Goal: Information Seeking & Learning: Learn about a topic

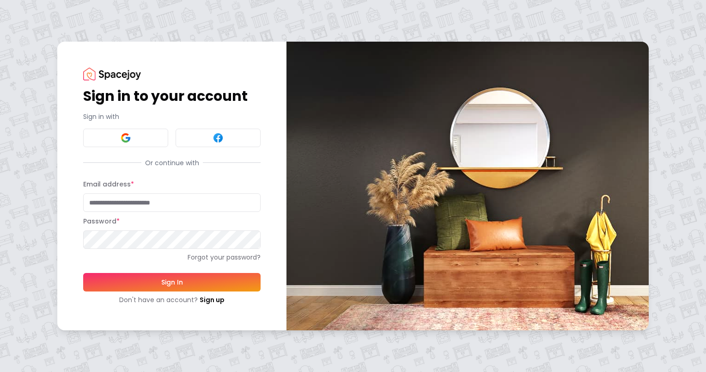
type input "**********"
click at [178, 278] on button "Sign In" at bounding box center [171, 282] width 177 height 18
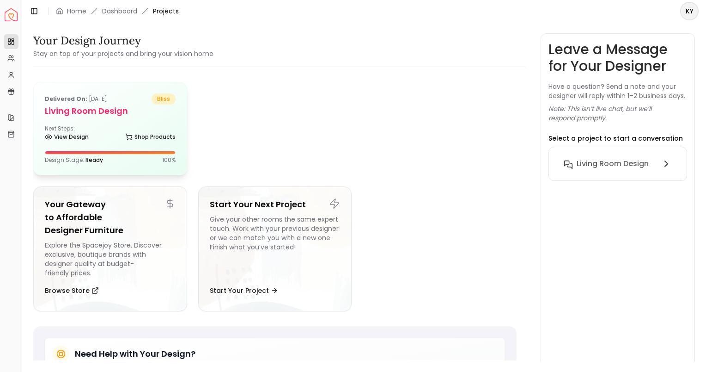
click at [131, 121] on div "Delivered on: [DATE] bliss Living Room Design Next Steps: View Design Shop Prod…" at bounding box center [110, 128] width 153 height 92
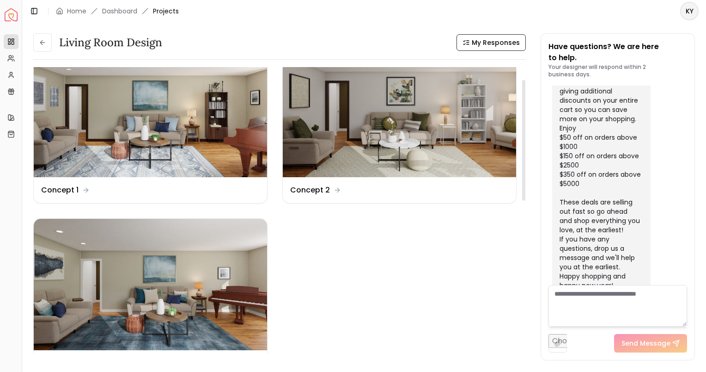
scroll to position [30, 0]
click at [356, 126] on img at bounding box center [399, 110] width 233 height 131
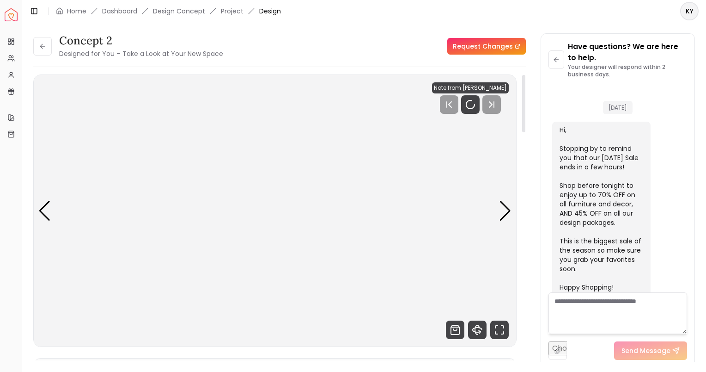
scroll to position [1009, 0]
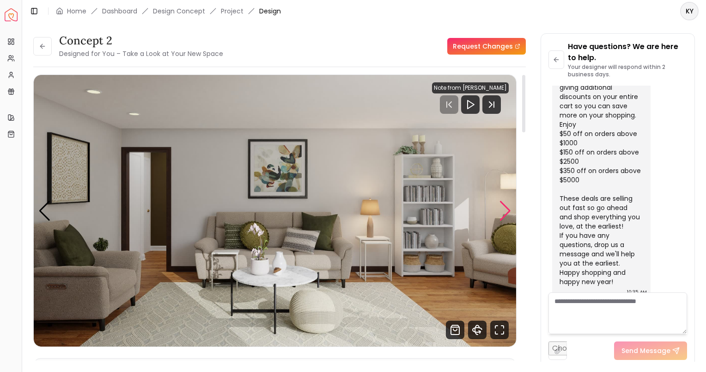
click at [503, 211] on div "Next slide" at bounding box center [505, 211] width 12 height 20
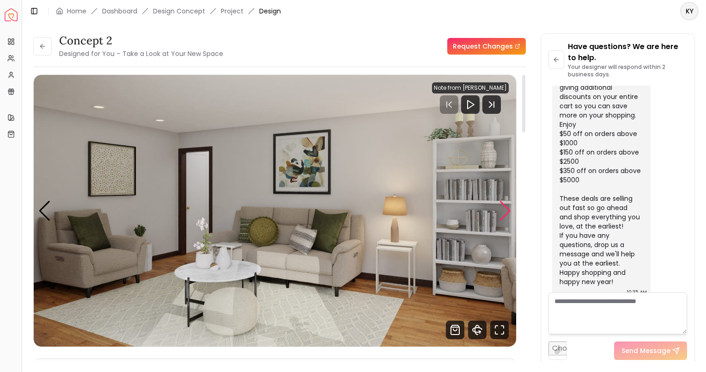
click at [503, 211] on div "Next slide" at bounding box center [505, 211] width 12 height 20
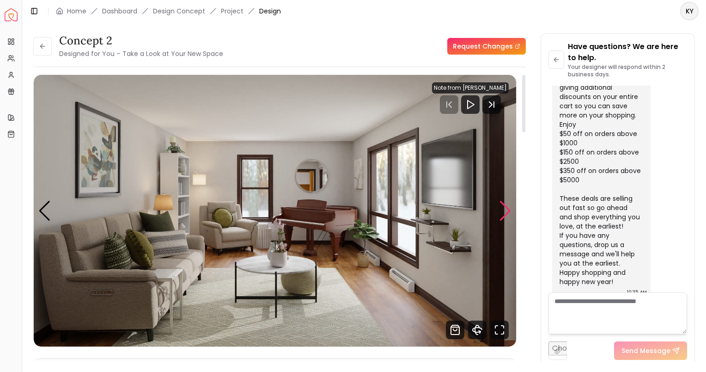
click at [503, 211] on div "Next slide" at bounding box center [505, 211] width 12 height 20
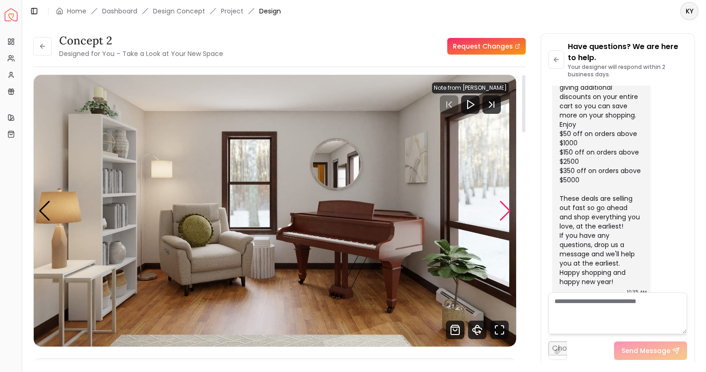
click at [503, 211] on div "Next slide" at bounding box center [505, 211] width 12 height 20
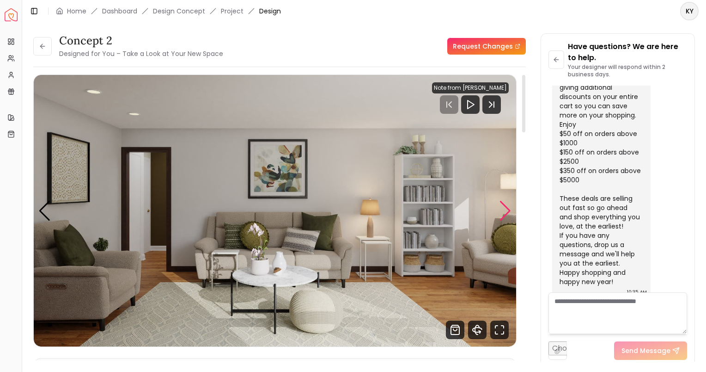
click at [503, 211] on div "Next slide" at bounding box center [505, 211] width 12 height 20
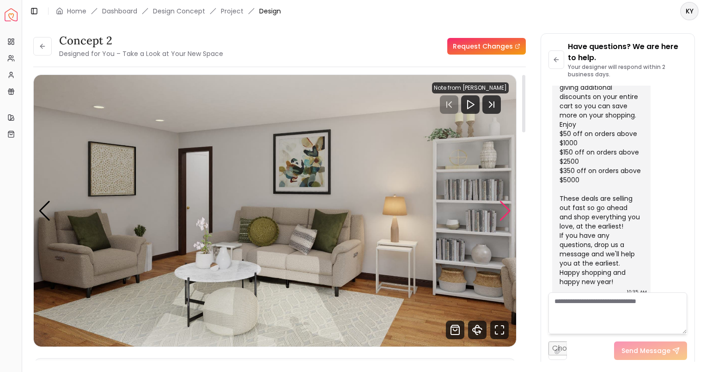
click at [503, 211] on div "Next slide" at bounding box center [505, 211] width 12 height 20
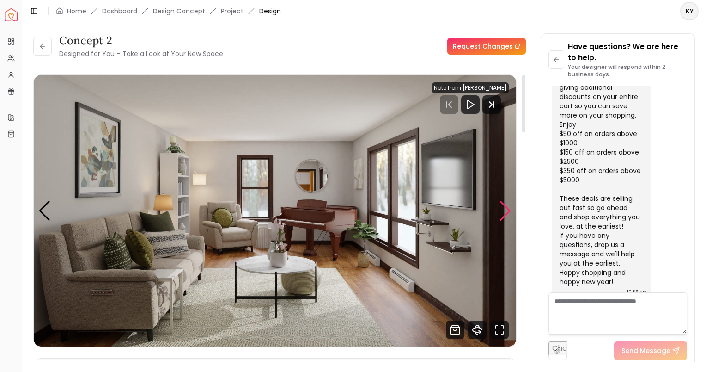
click at [503, 211] on div "Next slide" at bounding box center [505, 211] width 12 height 20
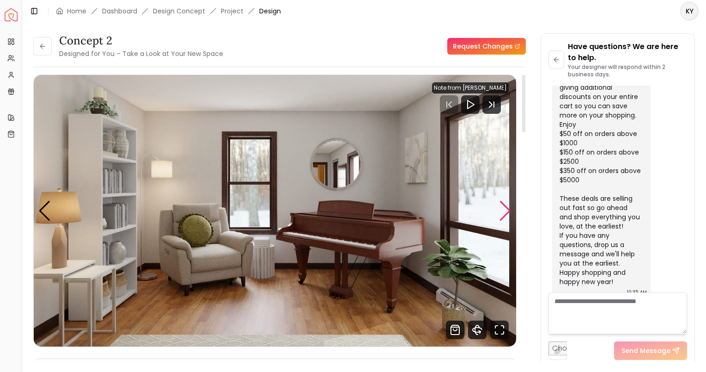
click at [503, 211] on div "Next slide" at bounding box center [505, 211] width 12 height 20
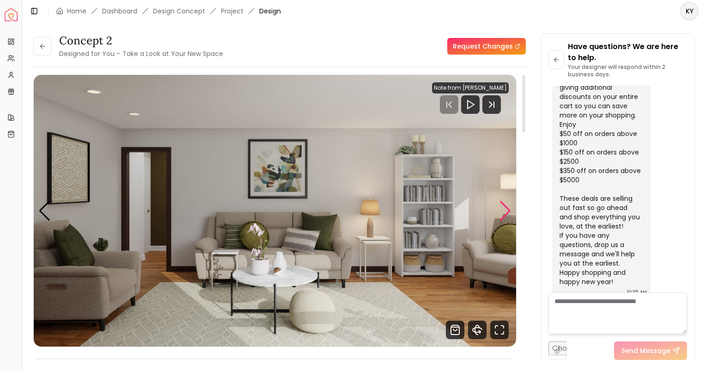
click at [503, 211] on div "Next slide" at bounding box center [505, 211] width 12 height 20
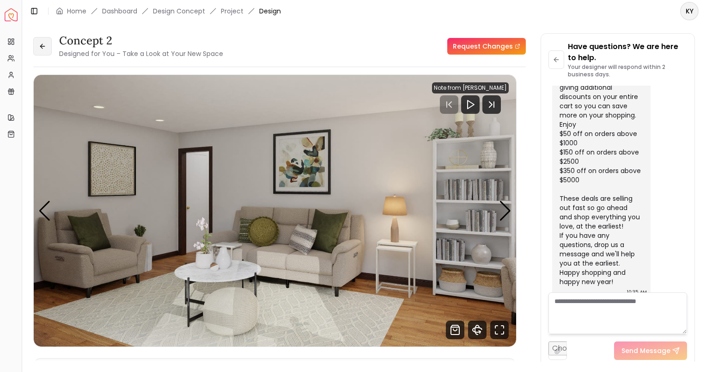
click at [46, 40] on button at bounding box center [42, 46] width 18 height 18
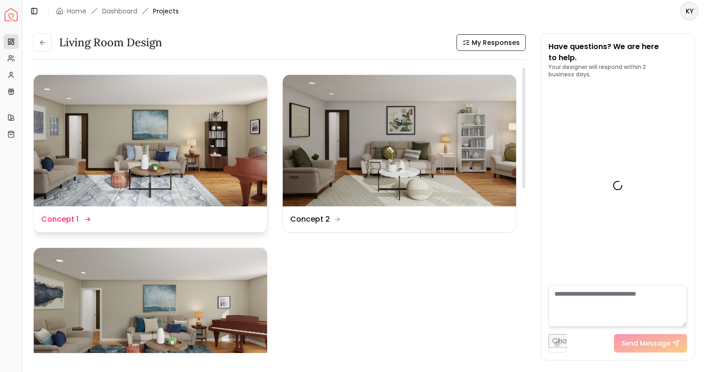
scroll to position [1006, 0]
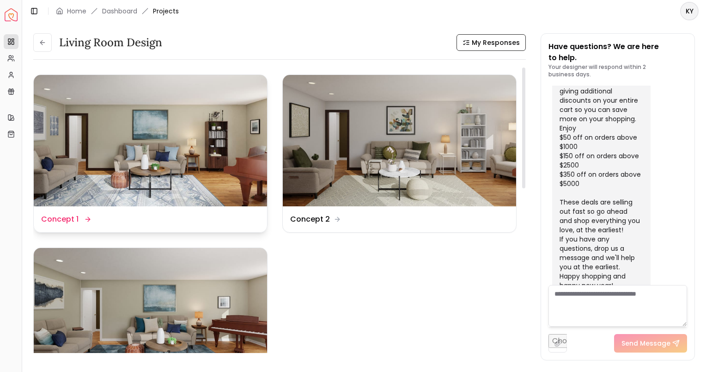
click at [98, 135] on img at bounding box center [150, 140] width 233 height 131
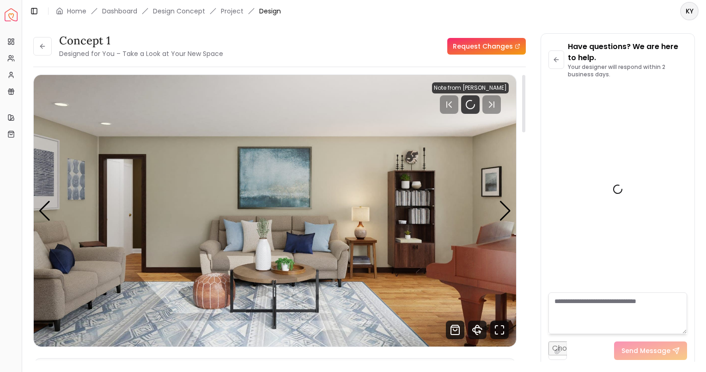
scroll to position [1009, 0]
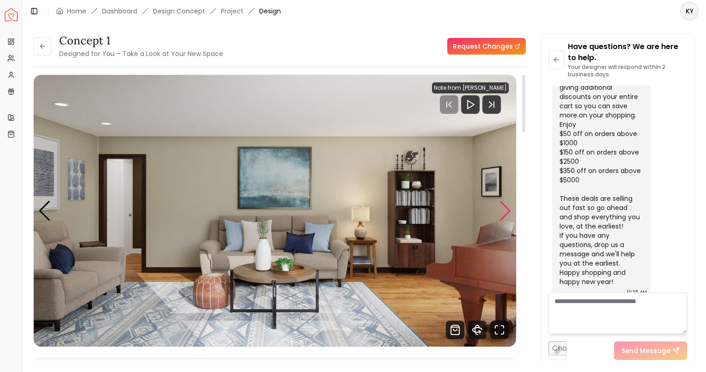
click at [504, 207] on div "Next slide" at bounding box center [505, 211] width 12 height 20
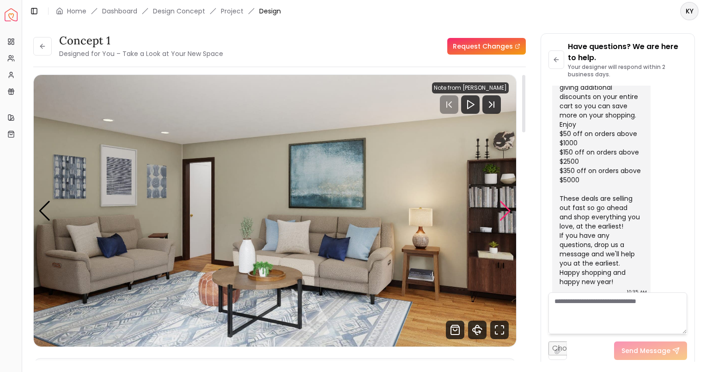
click at [504, 207] on div "Next slide" at bounding box center [505, 211] width 12 height 20
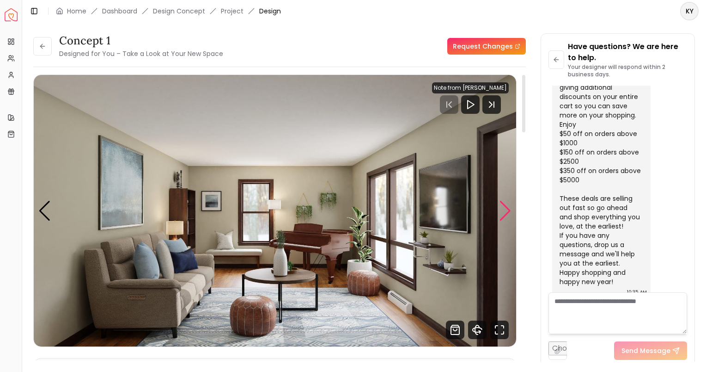
click at [504, 207] on div "Next slide" at bounding box center [505, 211] width 12 height 20
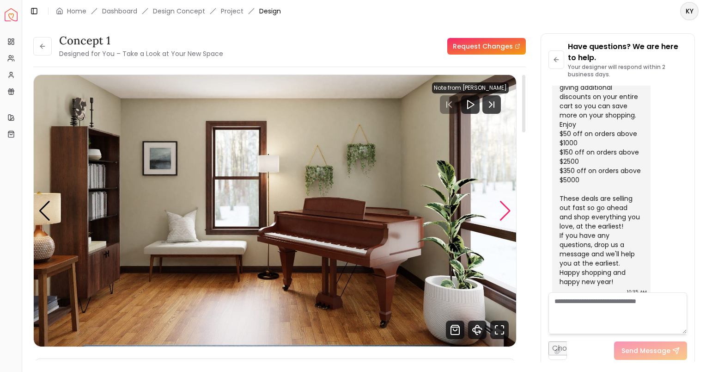
click at [504, 207] on div "Next slide" at bounding box center [505, 211] width 12 height 20
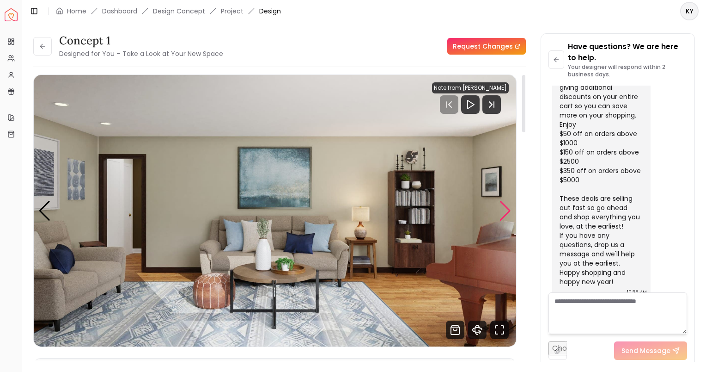
click at [504, 207] on div "Next slide" at bounding box center [505, 211] width 12 height 20
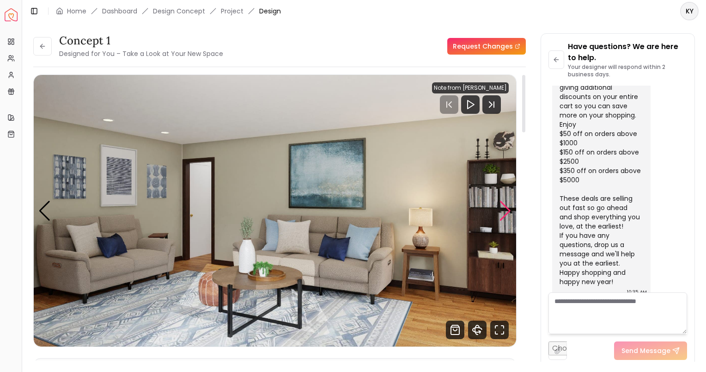
click at [504, 207] on div "Next slide" at bounding box center [505, 211] width 12 height 20
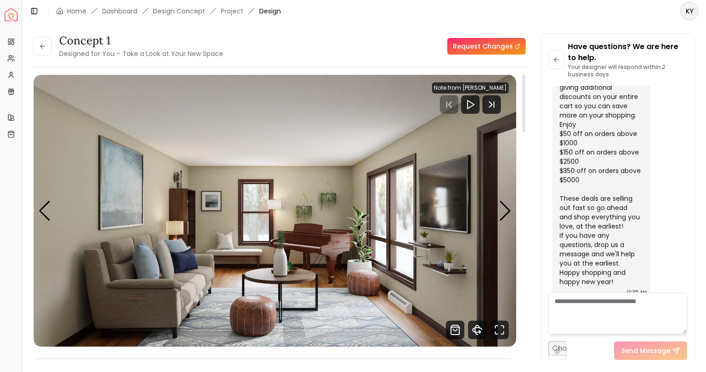
click at [327, 195] on img "3 / 4" at bounding box center [275, 210] width 483 height 271
click at [506, 210] on div "Next slide" at bounding box center [505, 211] width 12 height 20
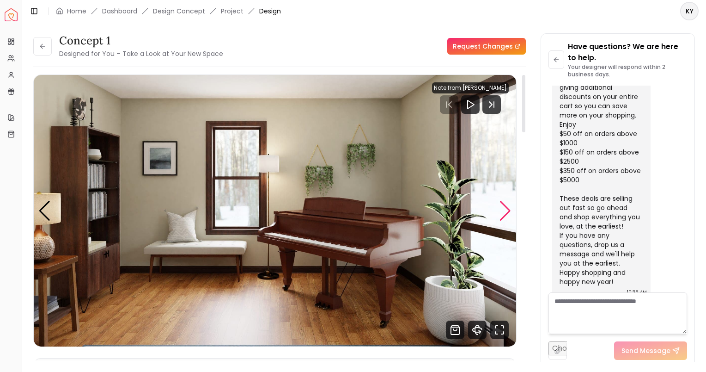
click at [506, 210] on div "Next slide" at bounding box center [505, 211] width 12 height 20
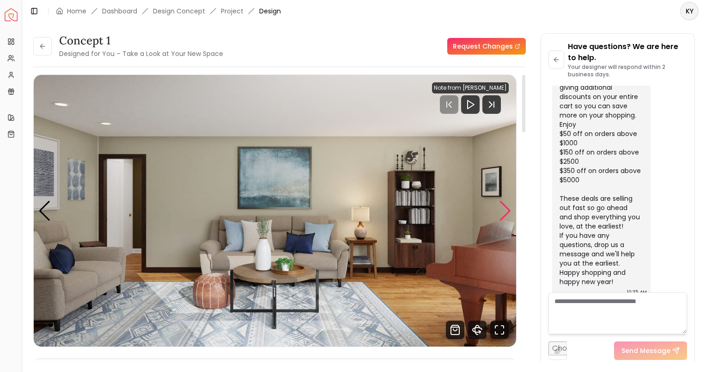
click at [506, 210] on div "Next slide" at bounding box center [505, 211] width 12 height 20
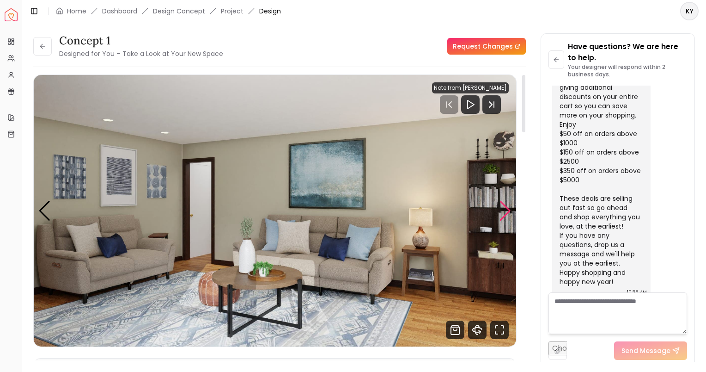
click at [506, 210] on div "Next slide" at bounding box center [505, 211] width 12 height 20
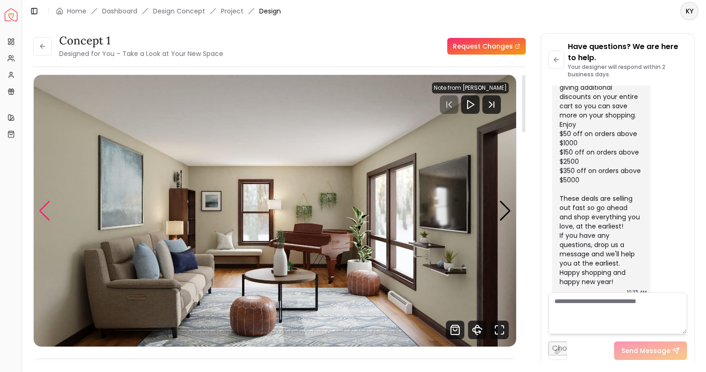
click at [39, 213] on div "Previous slide" at bounding box center [44, 211] width 12 height 20
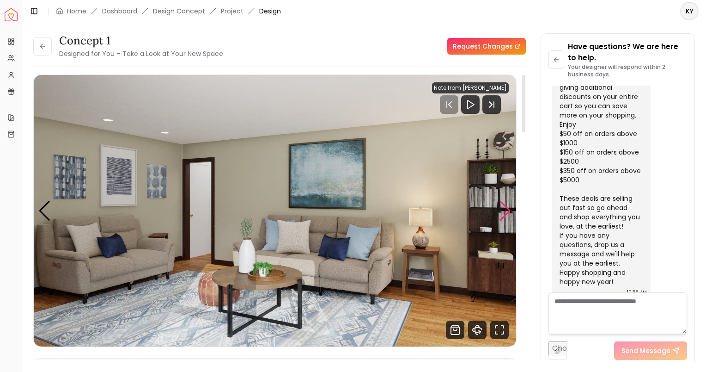
click at [503, 214] on div "Next slide" at bounding box center [505, 211] width 12 height 20
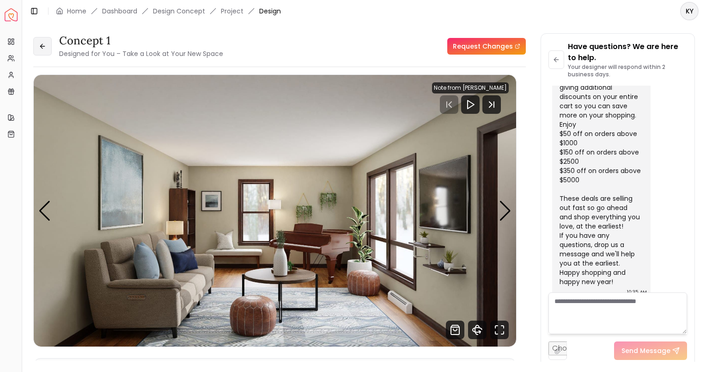
click at [38, 41] on button at bounding box center [42, 46] width 18 height 18
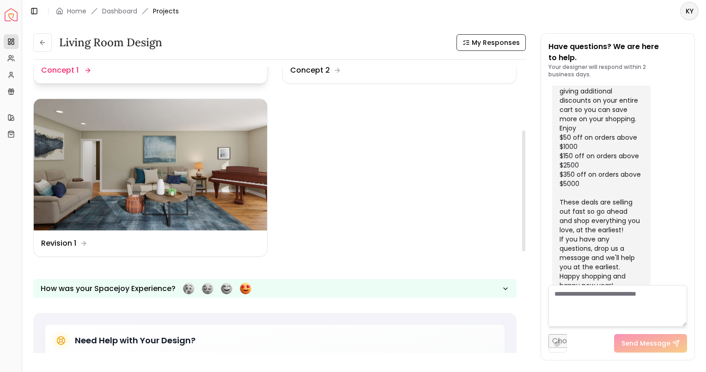
scroll to position [153, 0]
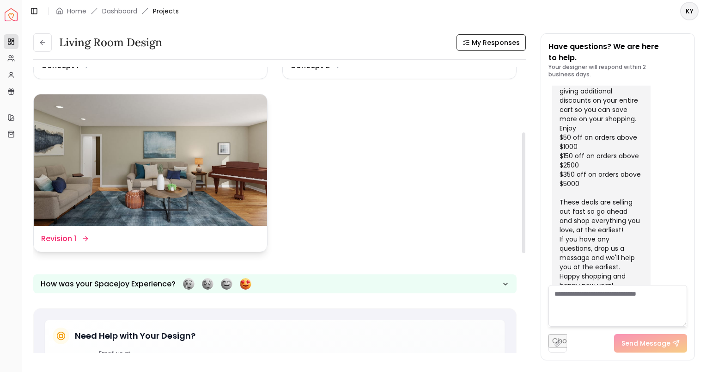
click at [144, 192] on img at bounding box center [150, 159] width 233 height 131
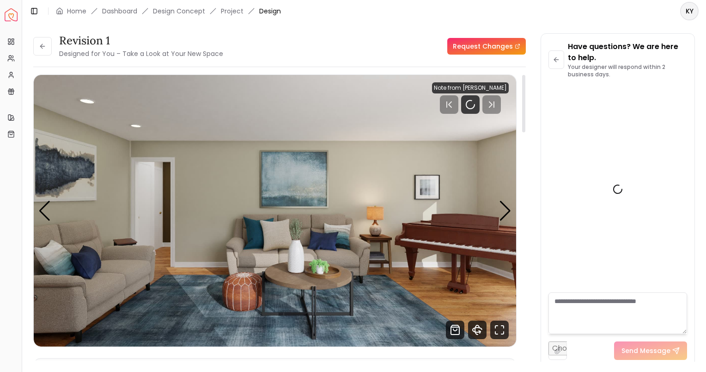
scroll to position [1009, 0]
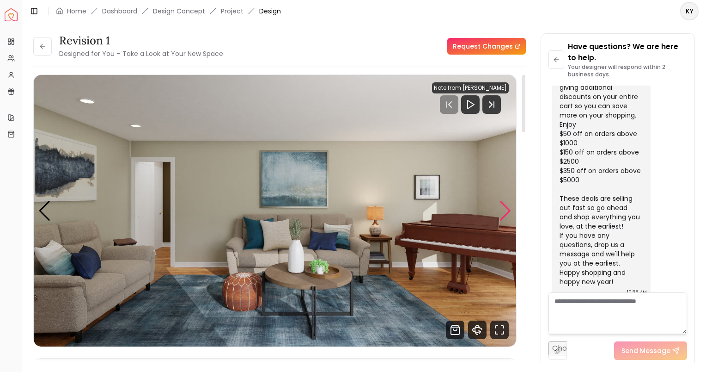
click at [503, 207] on div "Next slide" at bounding box center [505, 211] width 12 height 20
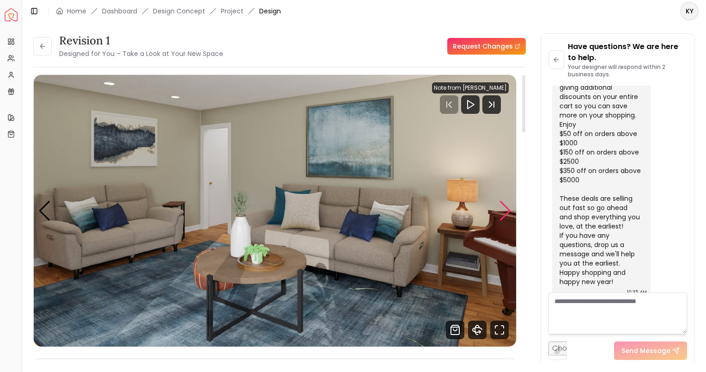
click at [503, 207] on div "Next slide" at bounding box center [505, 211] width 12 height 20
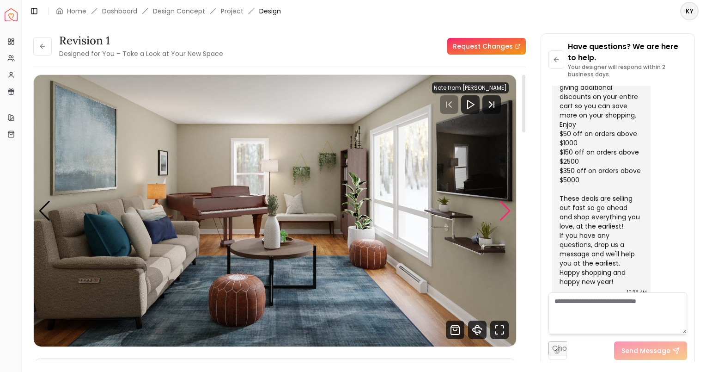
click at [503, 207] on div "Next slide" at bounding box center [505, 211] width 12 height 20
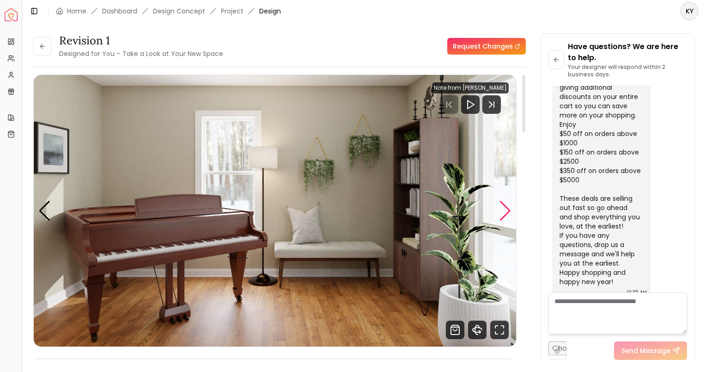
click at [503, 207] on div "Next slide" at bounding box center [505, 211] width 12 height 20
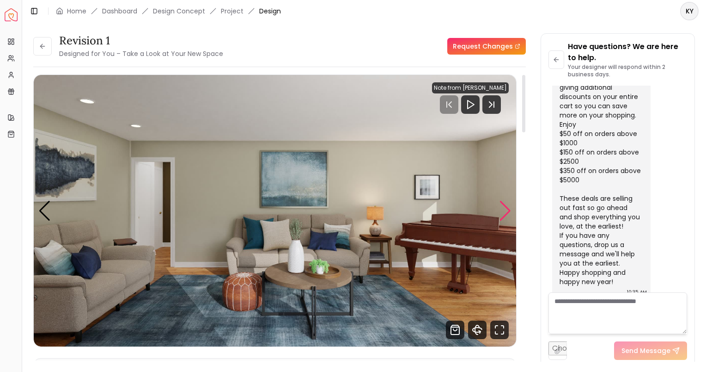
click at [503, 207] on div "Next slide" at bounding box center [505, 211] width 12 height 20
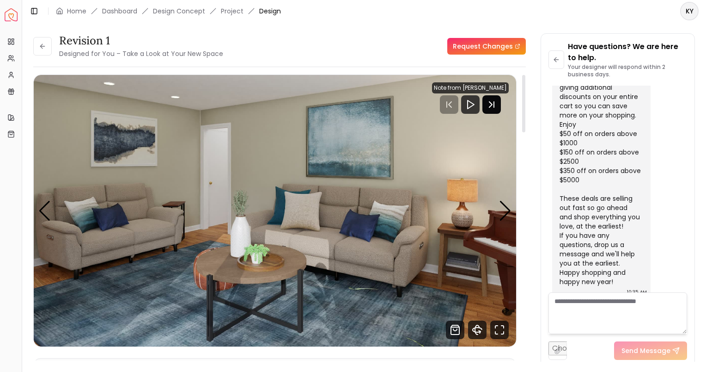
click at [490, 104] on icon "Next Track" at bounding box center [492, 104] width 18 height 18
click at [44, 47] on icon at bounding box center [42, 46] width 7 height 7
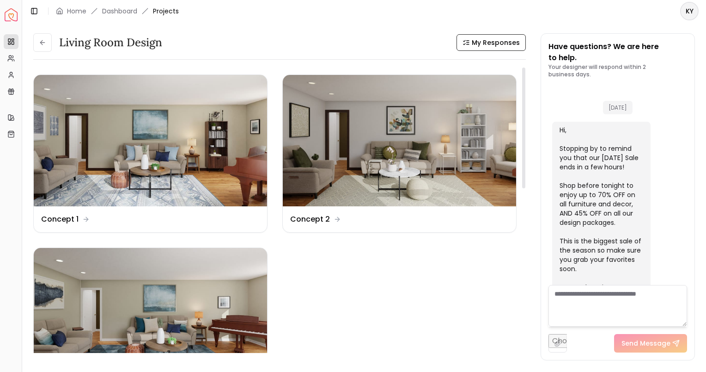
scroll to position [1006, 0]
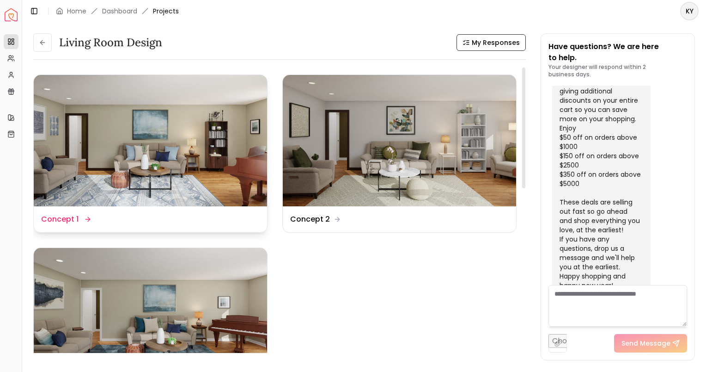
click at [187, 163] on img at bounding box center [150, 140] width 233 height 131
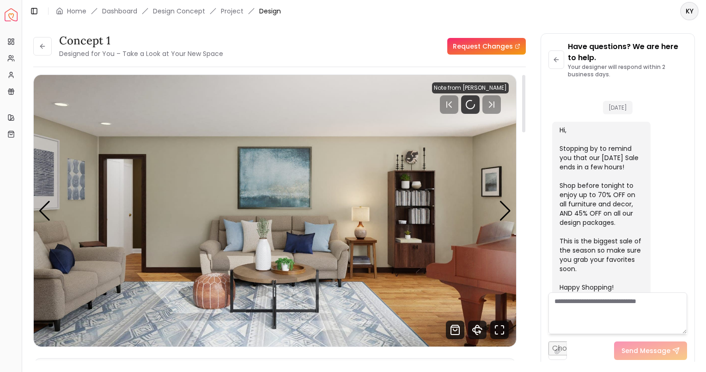
scroll to position [1009, 0]
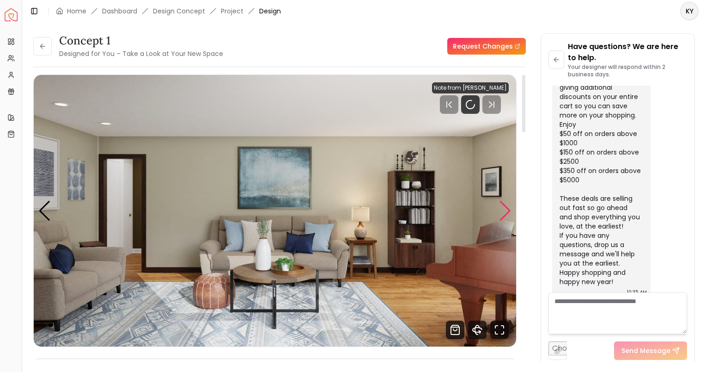
click at [510, 208] on div "Next slide" at bounding box center [505, 211] width 12 height 20
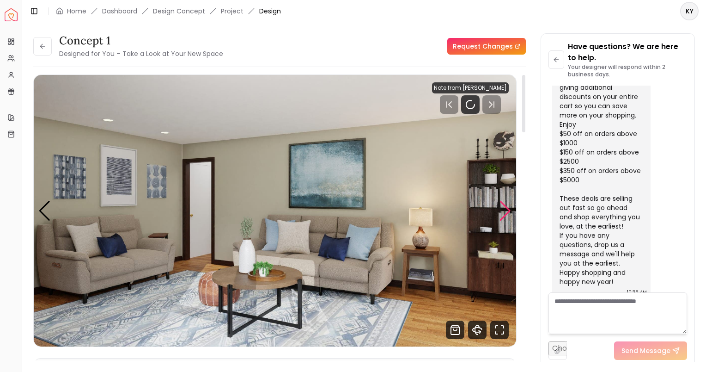
click at [510, 208] on div "Next slide" at bounding box center [505, 211] width 12 height 20
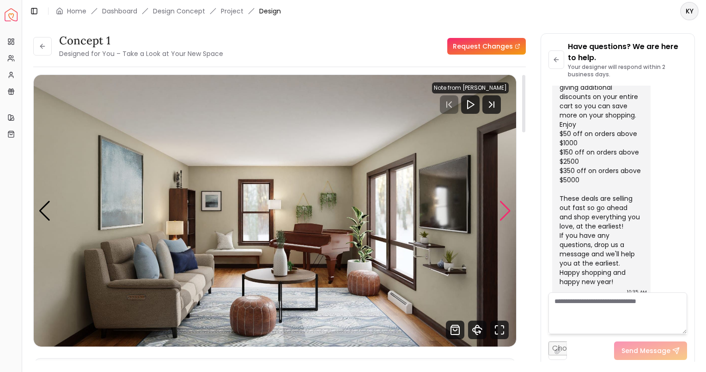
click at [503, 211] on div "Next slide" at bounding box center [505, 211] width 12 height 20
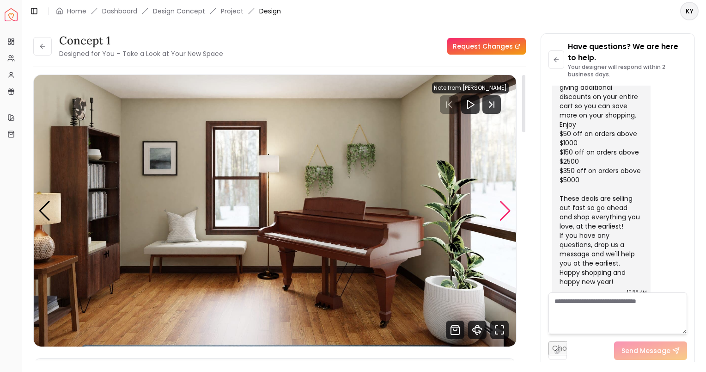
click at [503, 211] on div "Next slide" at bounding box center [505, 211] width 12 height 20
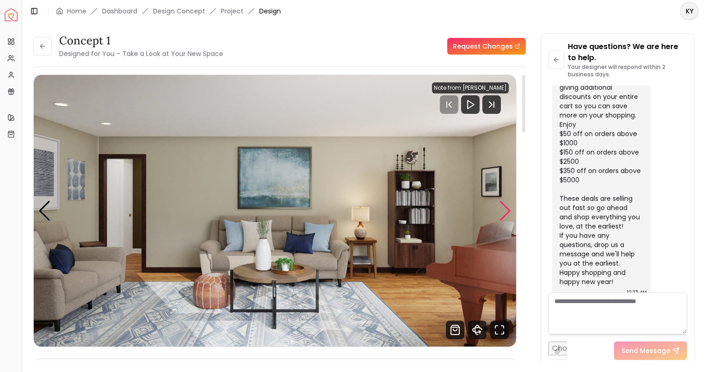
click at [503, 211] on div "Next slide" at bounding box center [505, 211] width 12 height 20
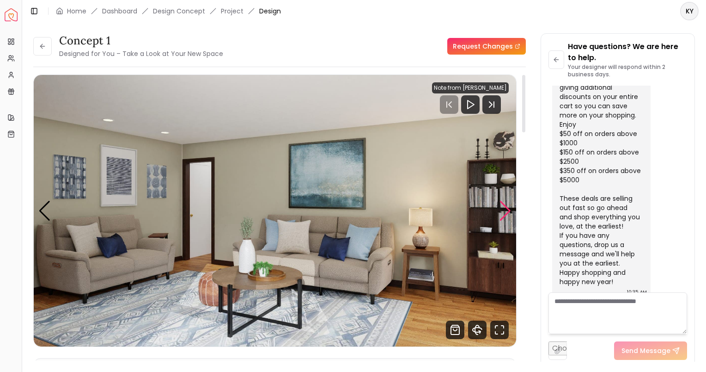
click at [503, 211] on div "Next slide" at bounding box center [505, 211] width 12 height 20
